Goal: Task Accomplishment & Management: Use online tool/utility

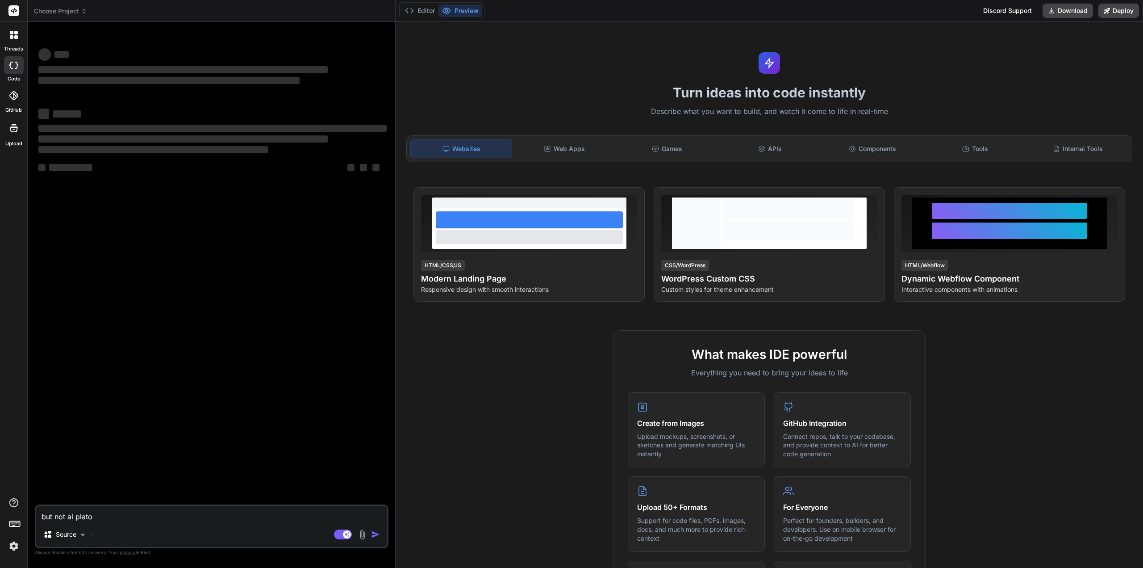
click at [9, 547] on img at bounding box center [13, 545] width 15 height 15
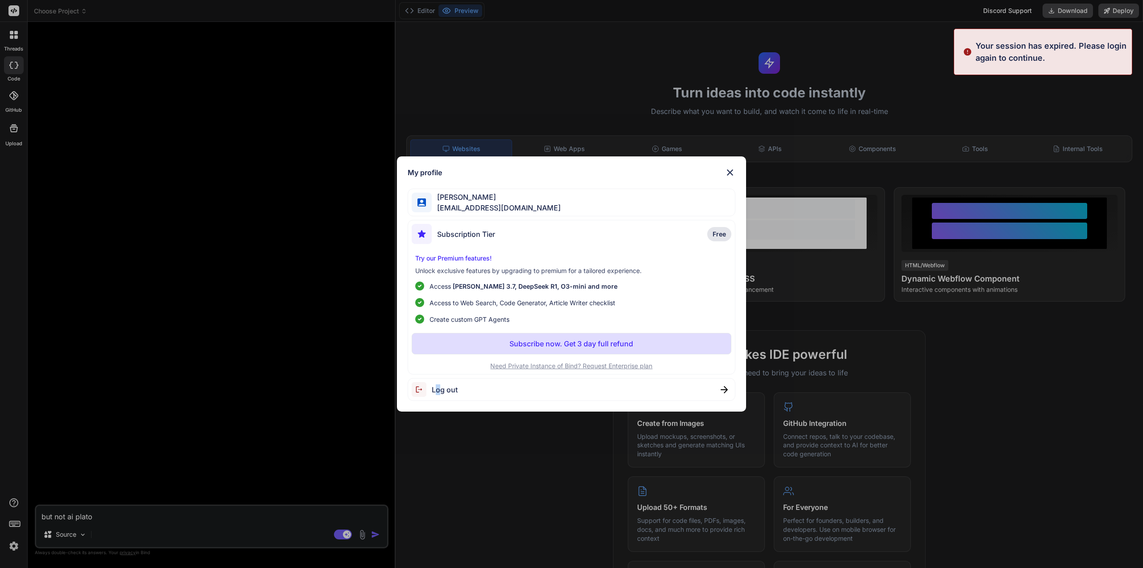
click at [437, 385] on span "Log out" at bounding box center [445, 389] width 26 height 11
type textarea "x"
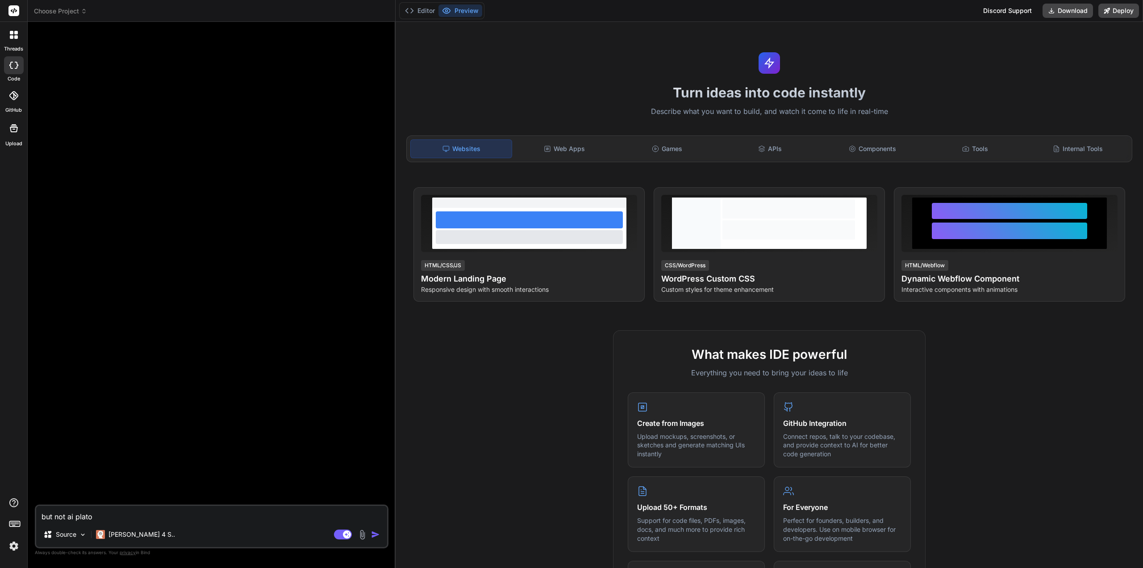
click at [13, 546] on img at bounding box center [13, 545] width 15 height 15
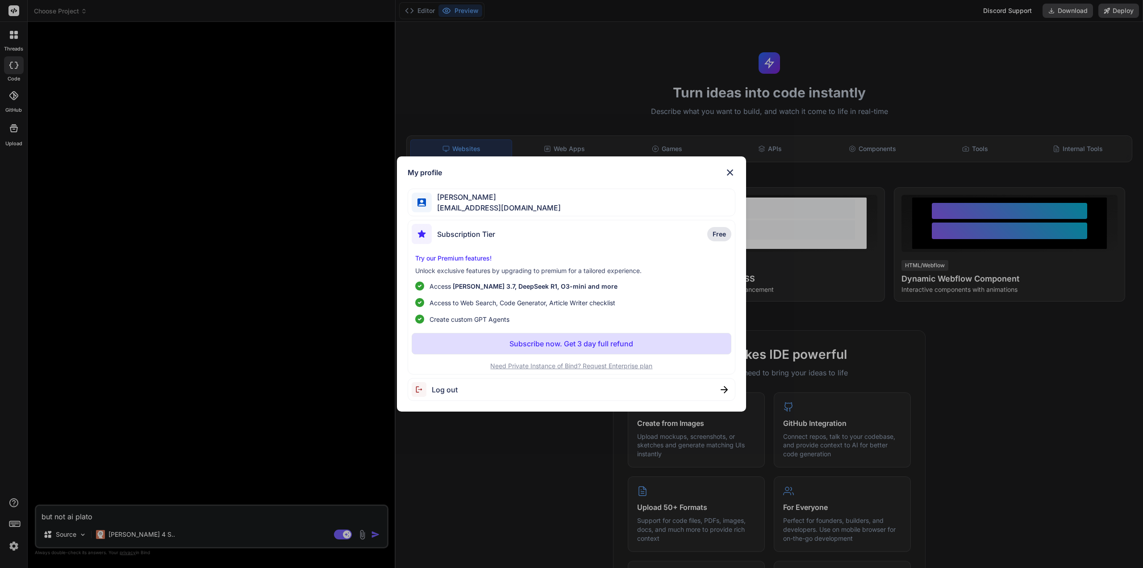
click at [433, 389] on span "Log out" at bounding box center [445, 389] width 26 height 11
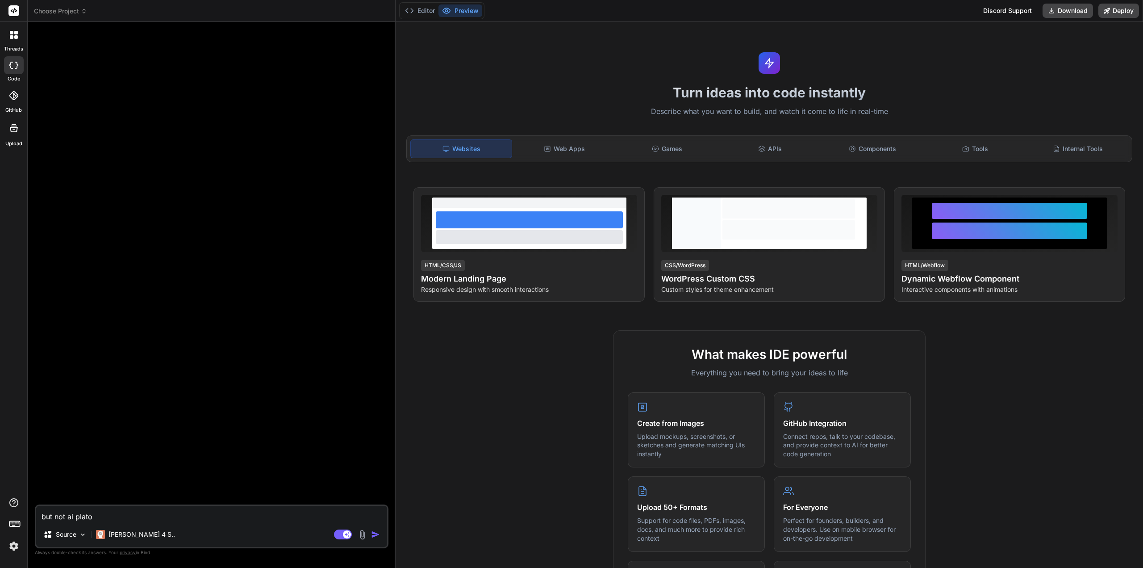
click at [12, 547] on img at bounding box center [13, 545] width 15 height 15
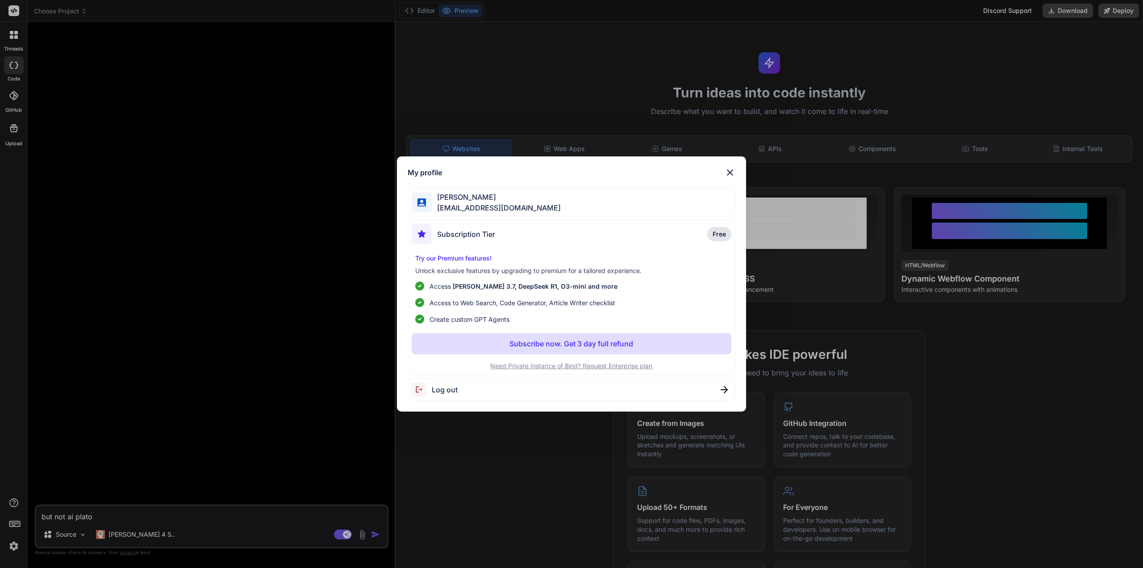
click at [722, 390] on img at bounding box center [724, 389] width 7 height 7
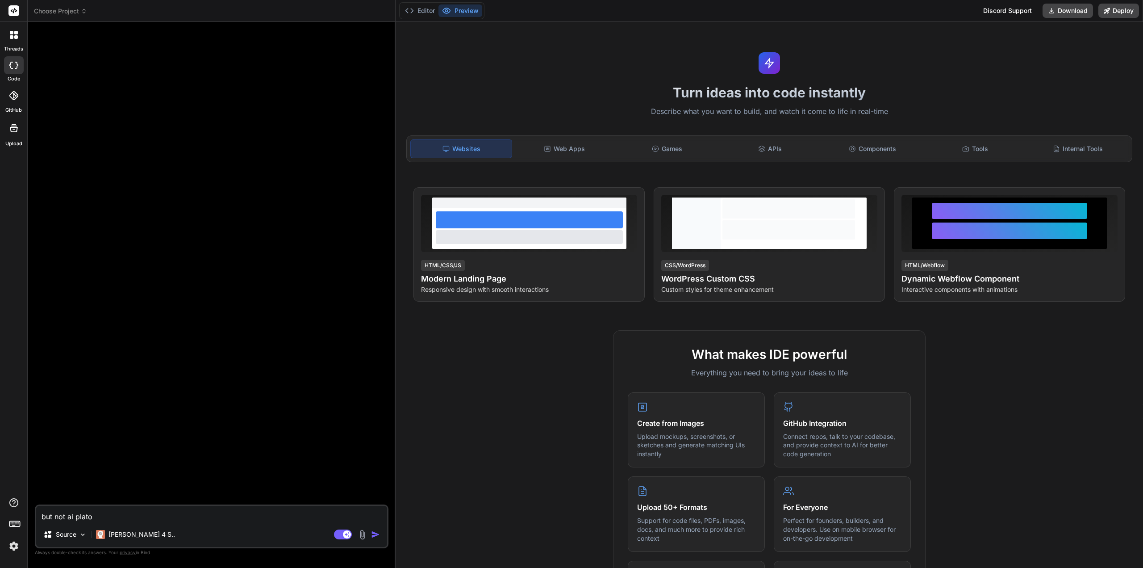
click at [15, 541] on img at bounding box center [13, 545] width 15 height 15
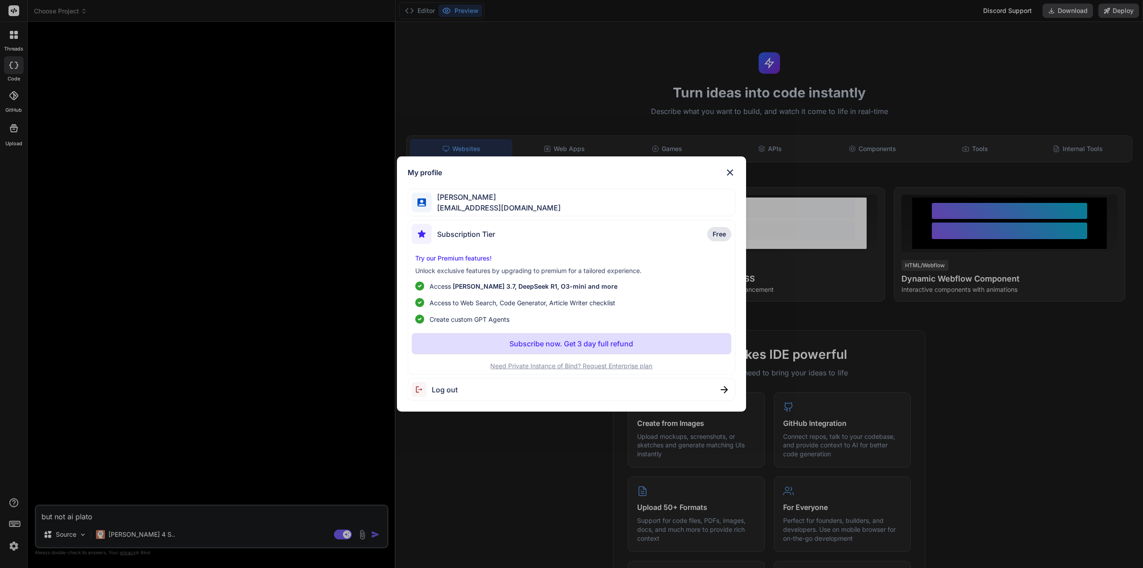
click at [419, 386] on img at bounding box center [422, 389] width 20 height 15
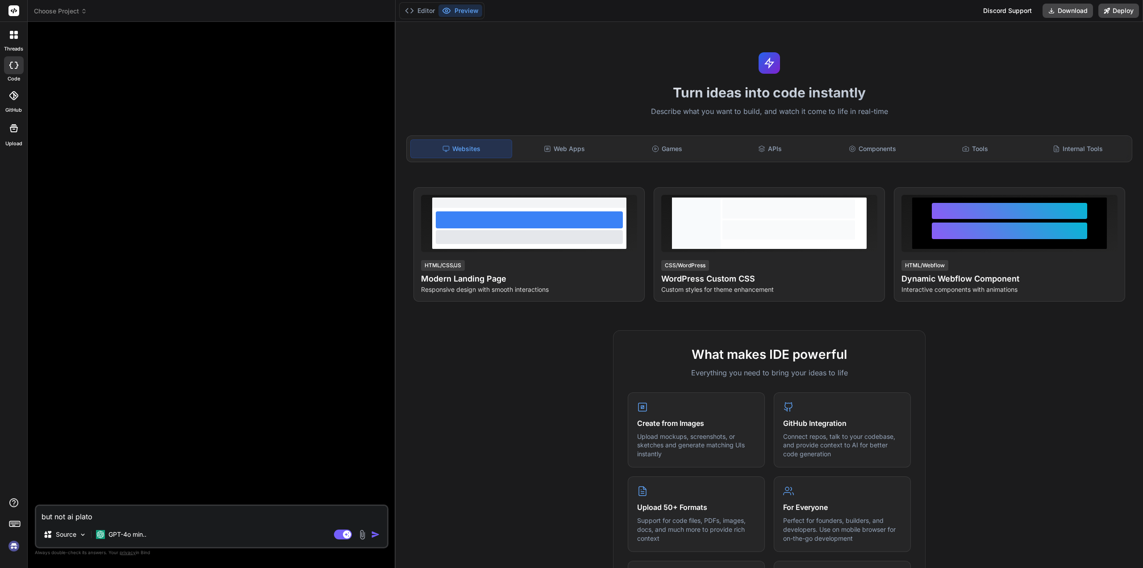
click at [13, 547] on img at bounding box center [13, 545] width 15 height 15
type textarea "x"
click at [16, 548] on img at bounding box center [13, 545] width 15 height 15
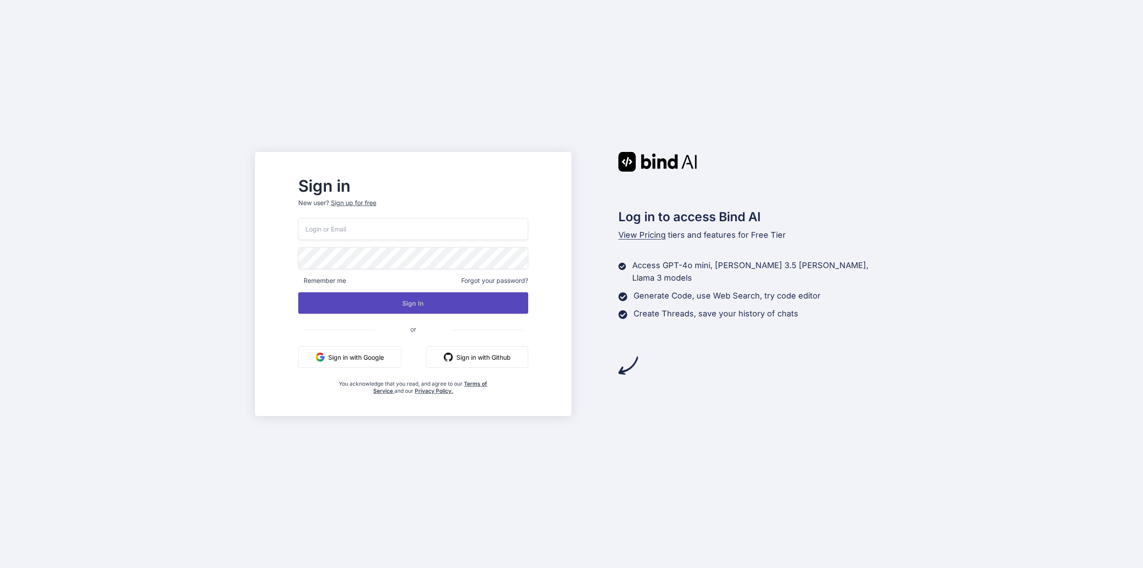
type input "t.furm@4npa.com"
click at [431, 305] on button "Sign In" at bounding box center [413, 302] width 230 height 21
click at [423, 301] on button "Sign In" at bounding box center [413, 302] width 230 height 21
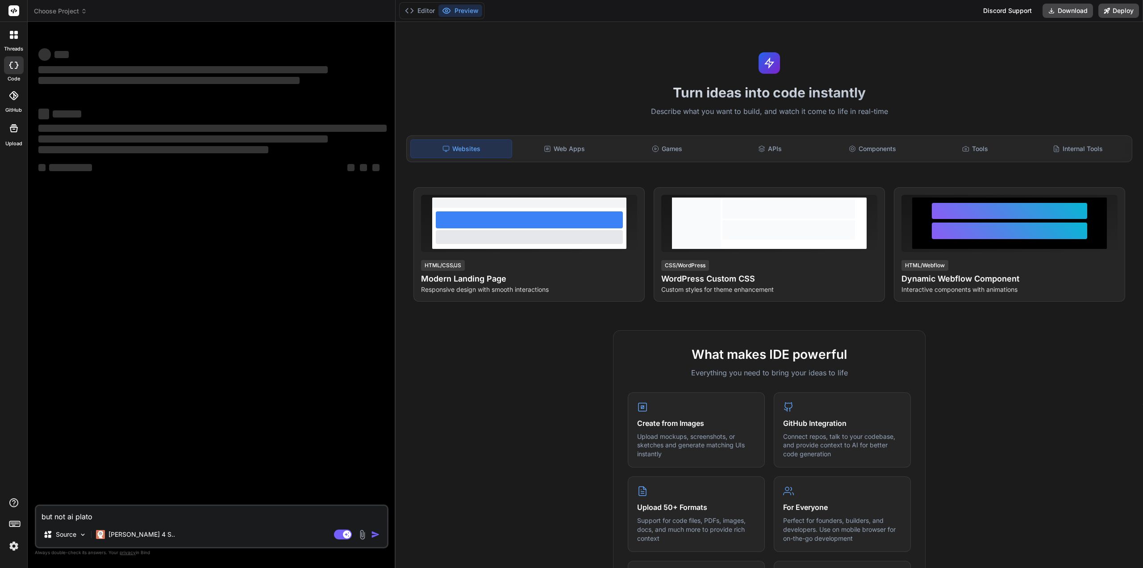
type textarea "x"
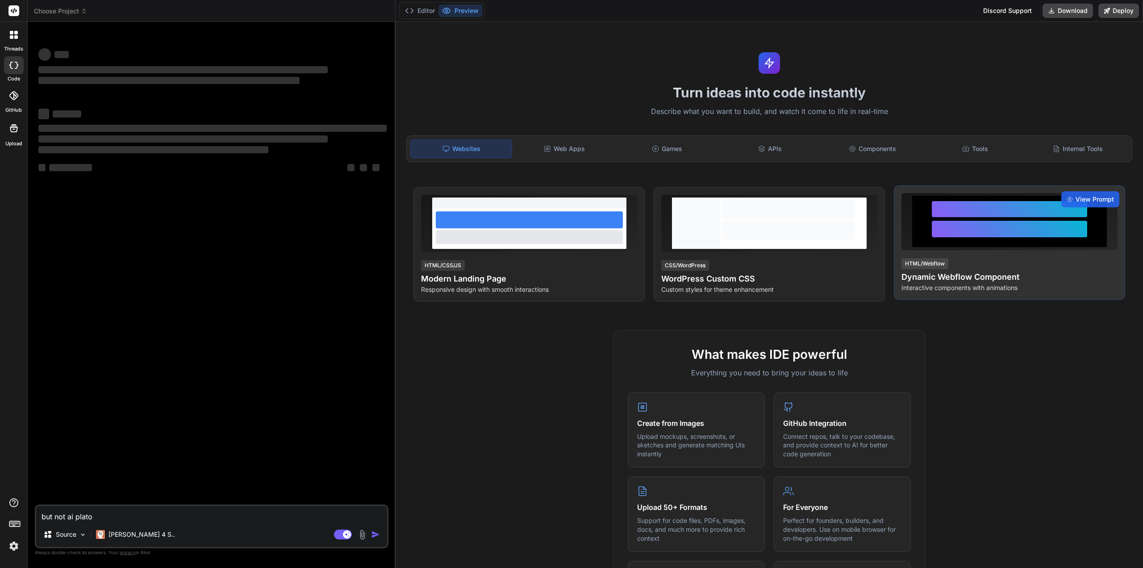
drag, startPoint x: 0, startPoint y: 0, endPoint x: 910, endPoint y: 210, distance: 934.0
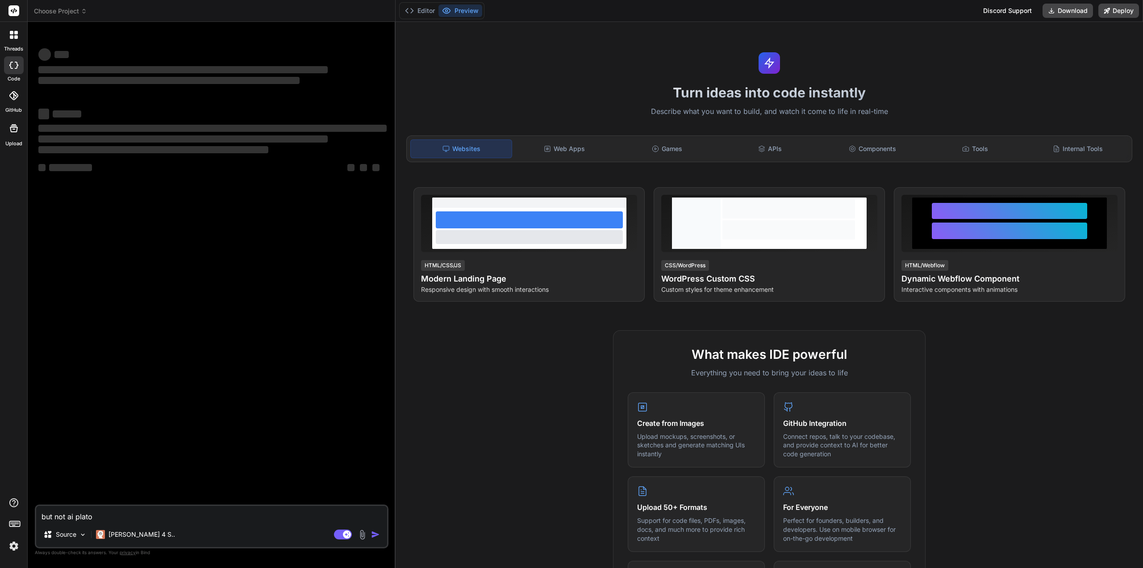
click at [54, 12] on span "Choose Project" at bounding box center [60, 11] width 53 height 9
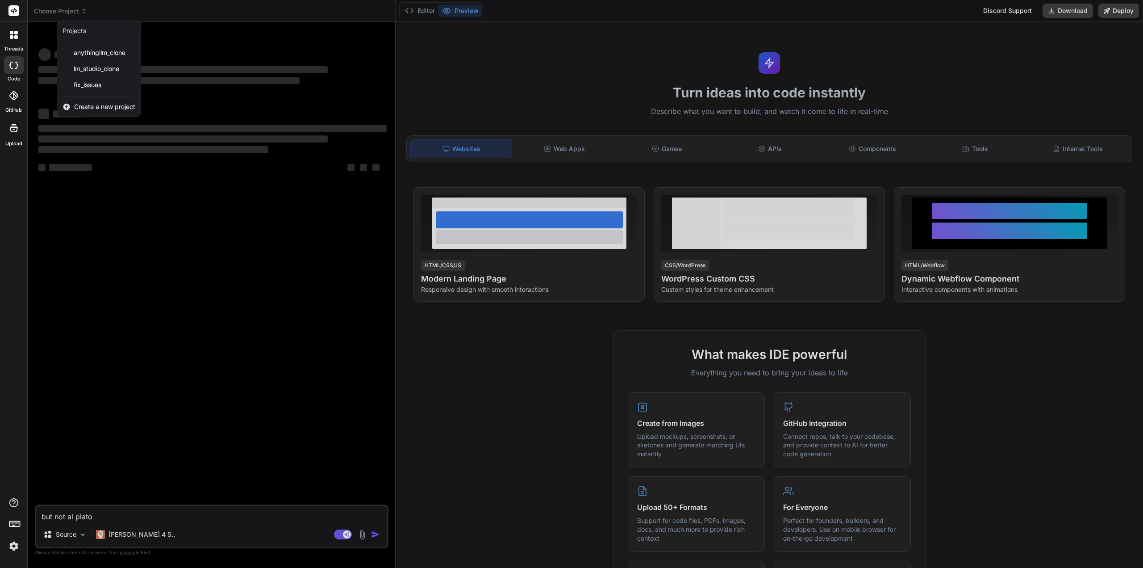
drag, startPoint x: 10, startPoint y: 547, endPoint x: 3, endPoint y: 553, distance: 8.9
click at [3, 553] on div "threads code GitHub Upload" at bounding box center [14, 284] width 28 height 568
click at [10, 547] on img at bounding box center [13, 545] width 15 height 15
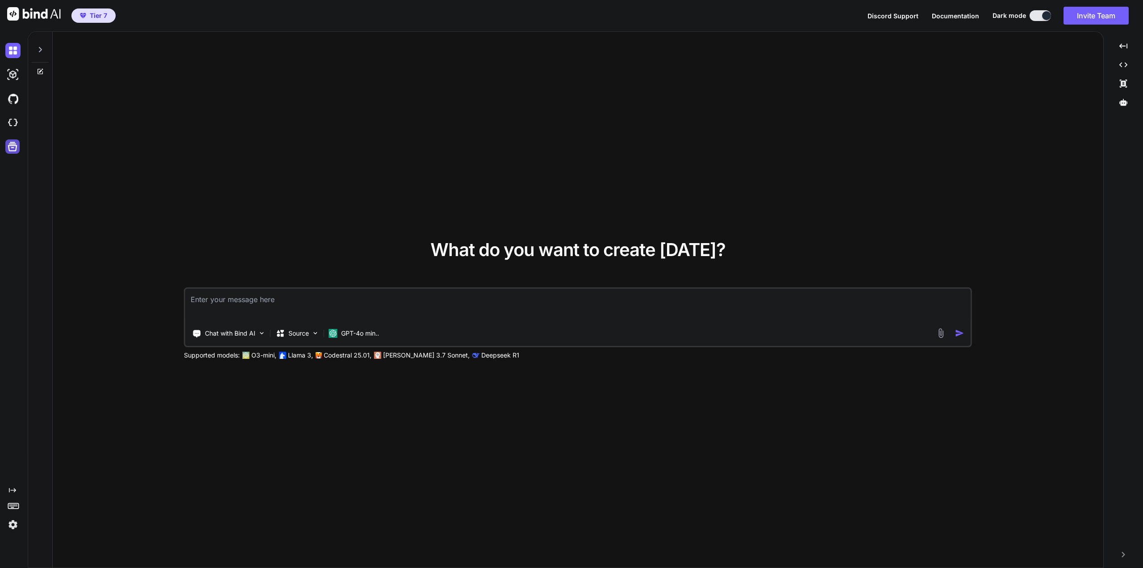
click at [10, 149] on icon at bounding box center [12, 146] width 13 height 13
type textarea "x"
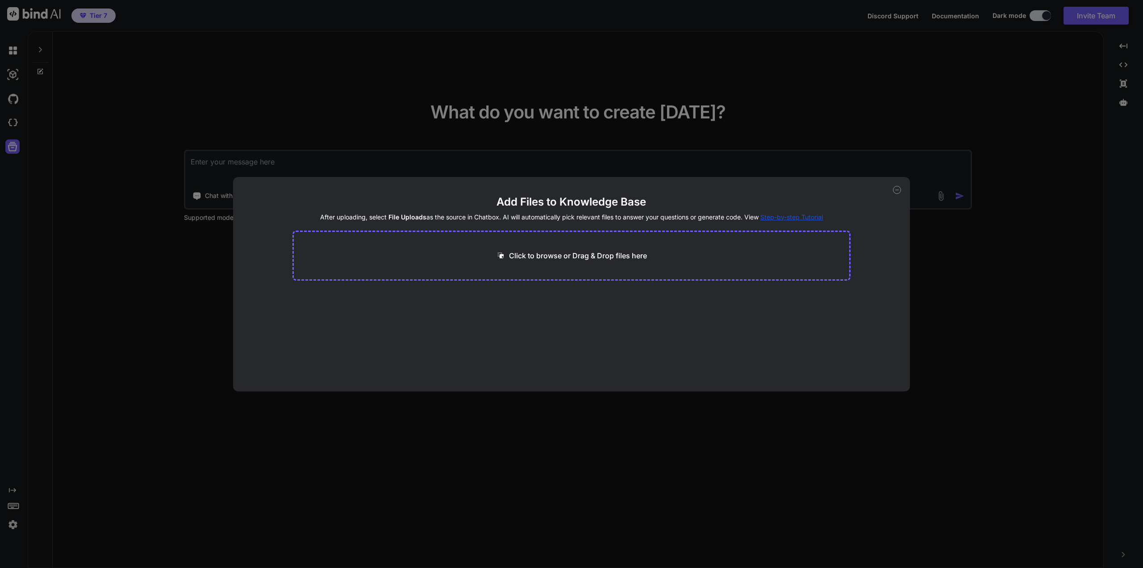
click at [14, 53] on div "Add Files to Knowledge Base After uploading, select File Uploads as the source …" at bounding box center [571, 284] width 1143 height 568
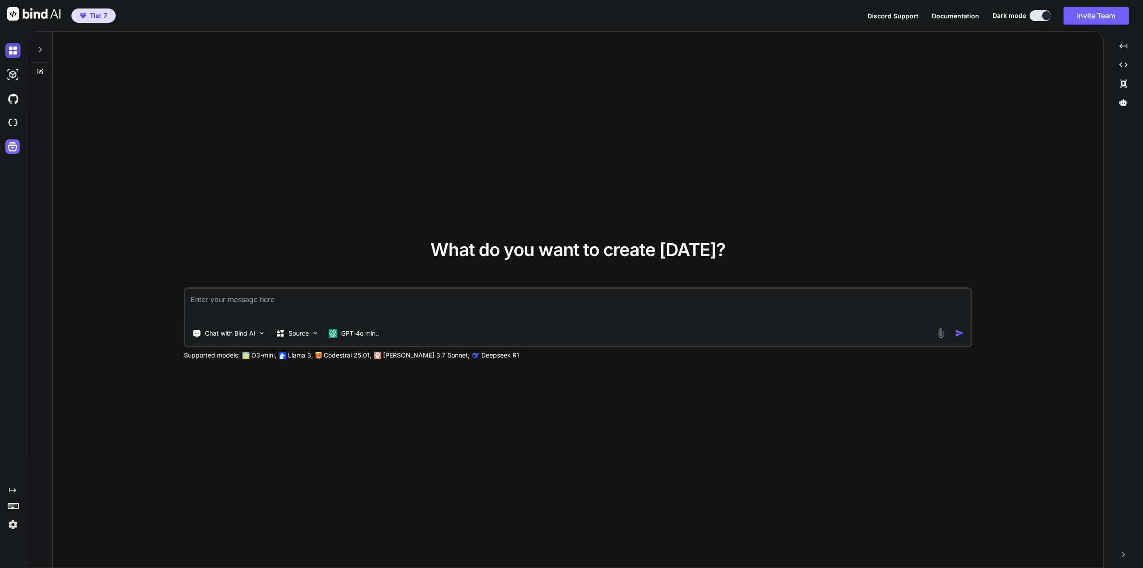
click at [15, 50] on img at bounding box center [12, 50] width 15 height 15
click at [1122, 64] on icon "Created with Pixso." at bounding box center [1123, 65] width 8 height 8
